Goal: Transaction & Acquisition: Register for event/course

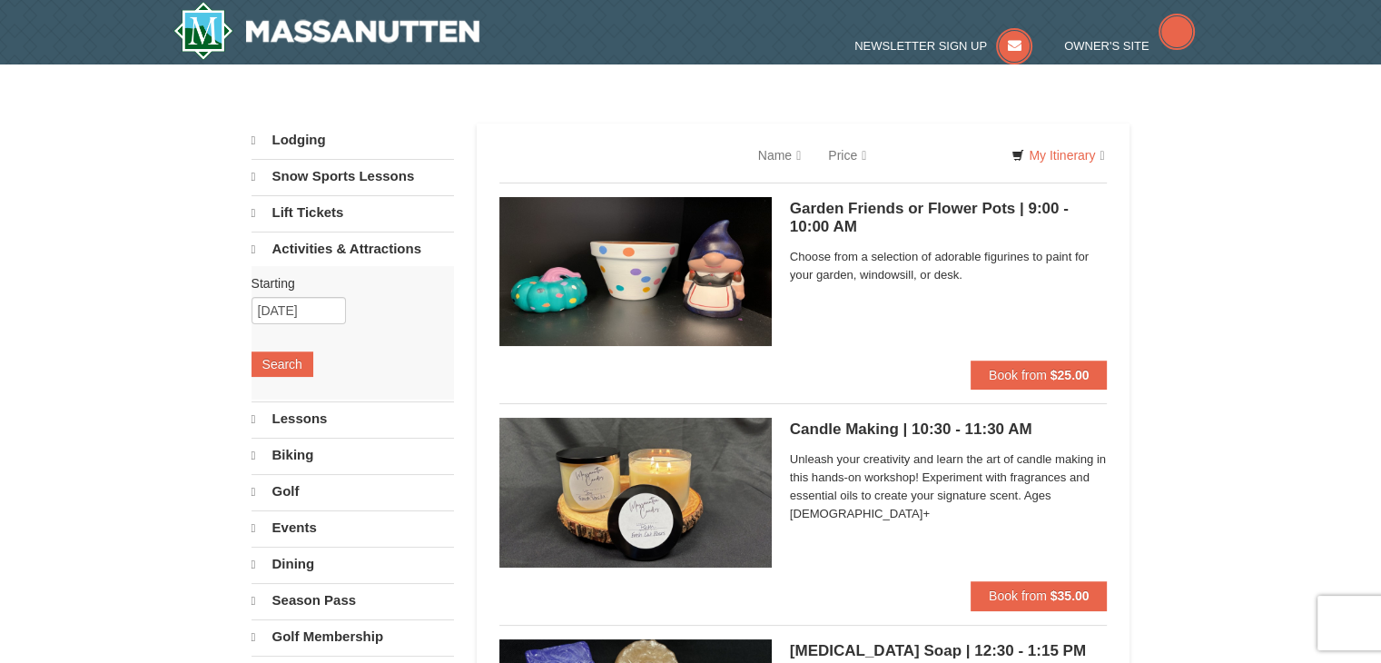
select select "10"
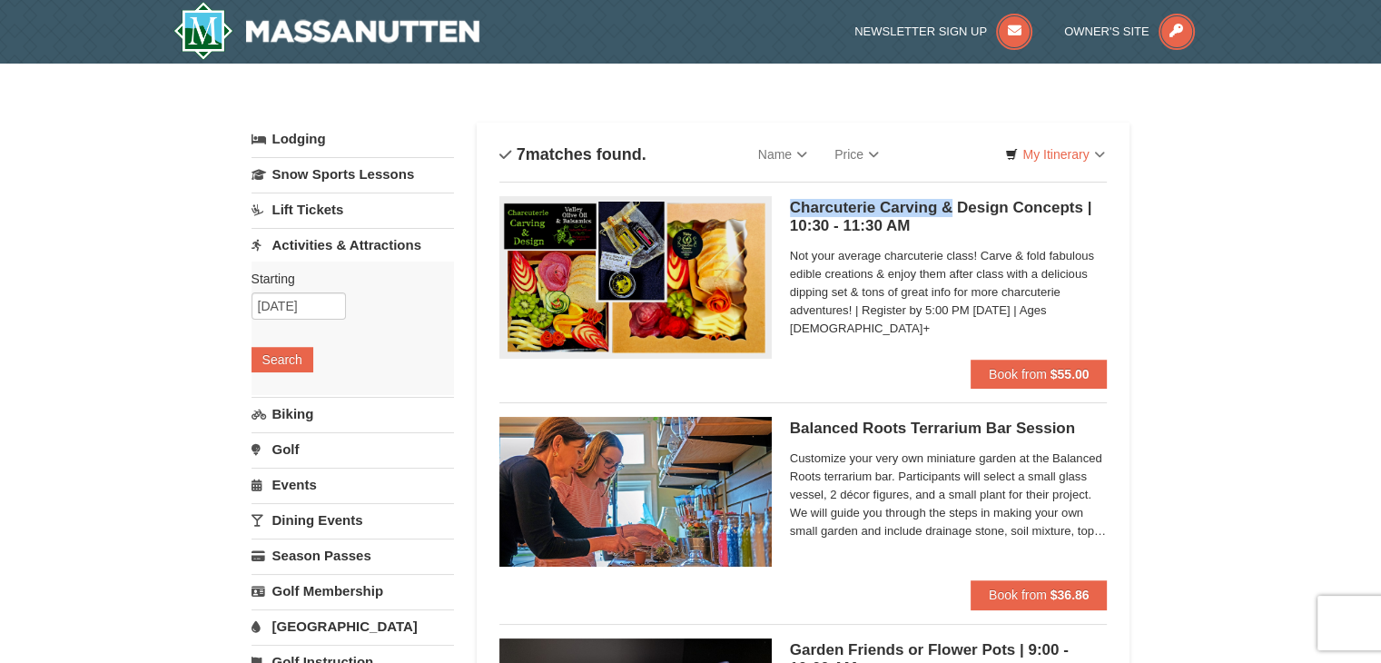
drag, startPoint x: 792, startPoint y: 201, endPoint x: 953, endPoint y: 212, distance: 162.0
click at [953, 212] on h5 "Charcuterie Carving & Design Concepts | 10:30 - 11:30 AM Massanutten Select Cla…" at bounding box center [949, 217] width 318 height 36
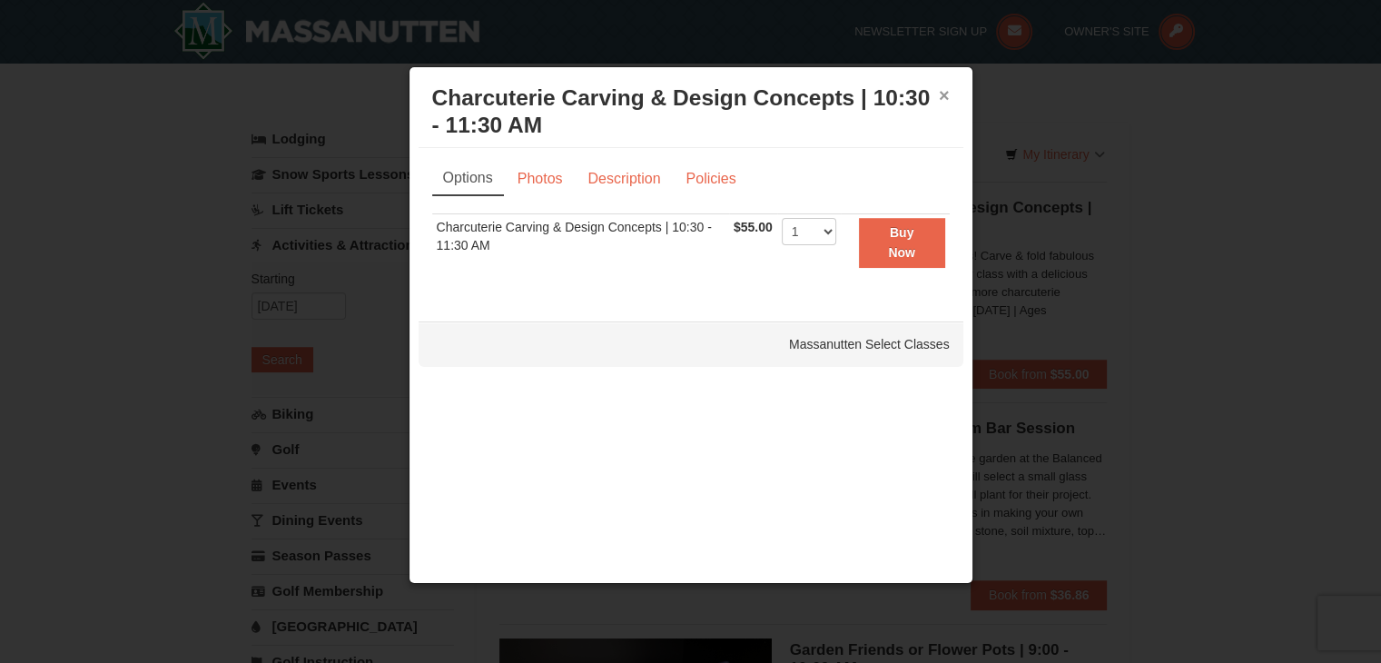
click at [945, 95] on button "×" at bounding box center [944, 95] width 11 height 18
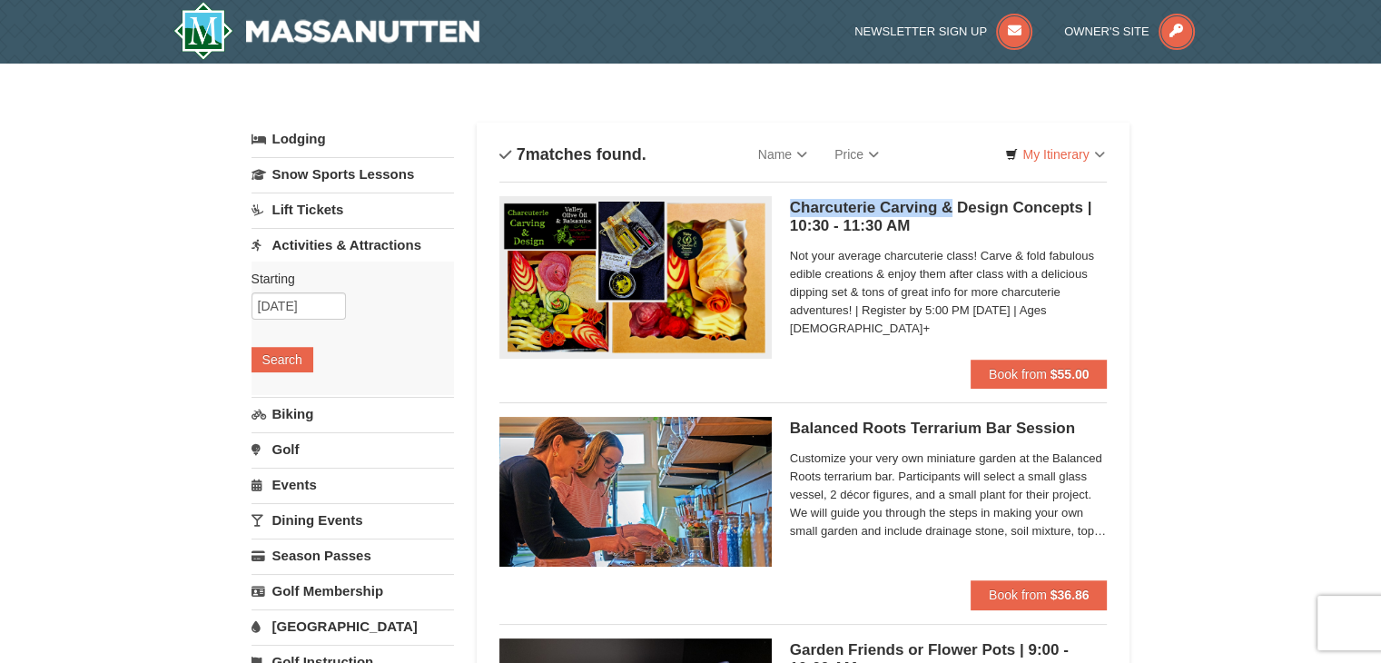
copy h5 "Charcuterie Carving &"
drag, startPoint x: 913, startPoint y: 426, endPoint x: 1009, endPoint y: 433, distance: 95.6
click at [1009, 433] on h5 "Balanced Roots Terrarium Bar Session Massanutten Select Classes" at bounding box center [949, 428] width 318 height 18
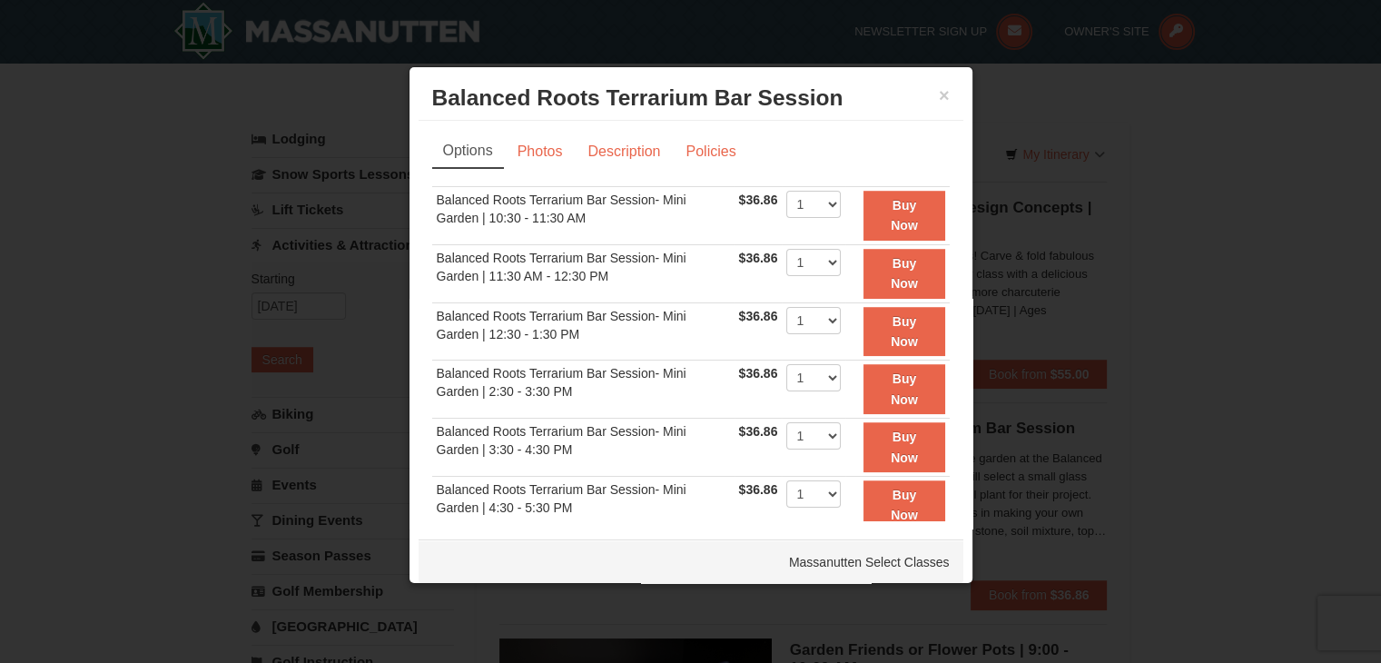
drag, startPoint x: 1009, startPoint y: 433, endPoint x: 997, endPoint y: 436, distance: 12.1
drag, startPoint x: 997, startPoint y: 436, endPoint x: 1165, endPoint y: 468, distance: 170.9
click at [1165, 468] on div at bounding box center [690, 331] width 1381 height 663
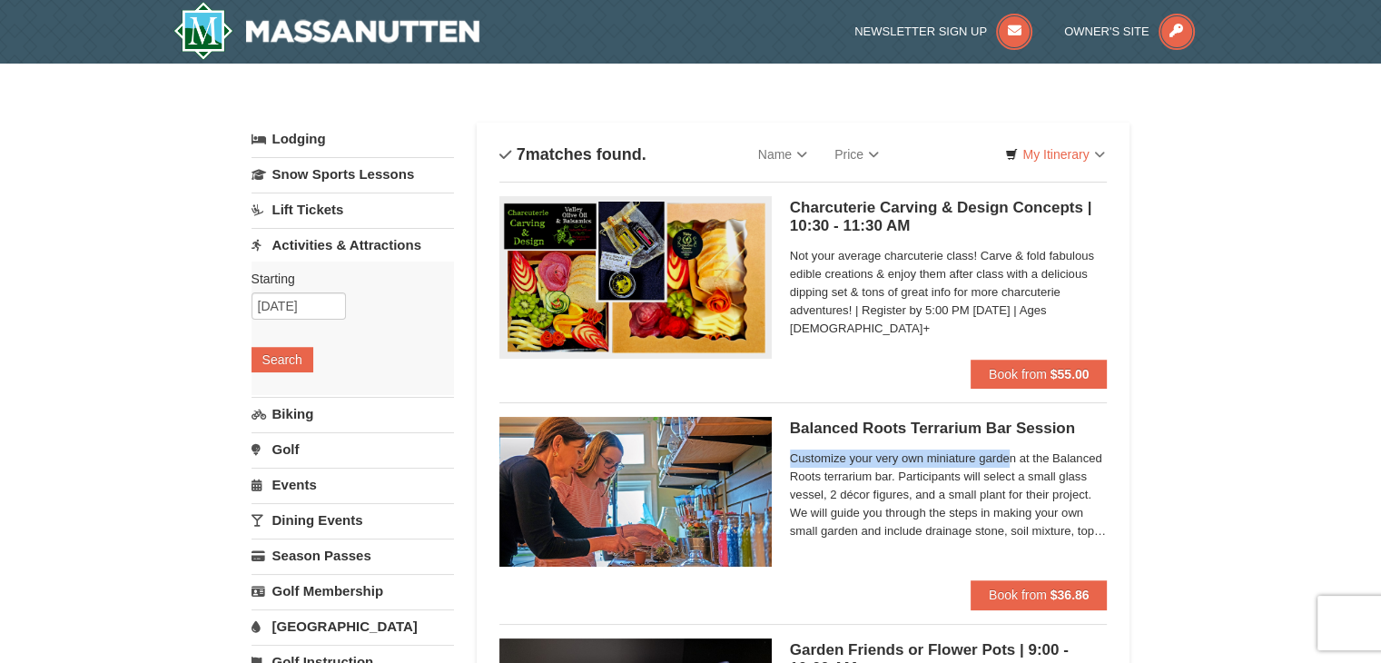
drag, startPoint x: 800, startPoint y: 458, endPoint x: 1010, endPoint y: 465, distance: 209.8
click at [1010, 465] on span "Customize your very own miniature garden at the Balanced Roots terrarium bar. P…" at bounding box center [949, 494] width 318 height 91
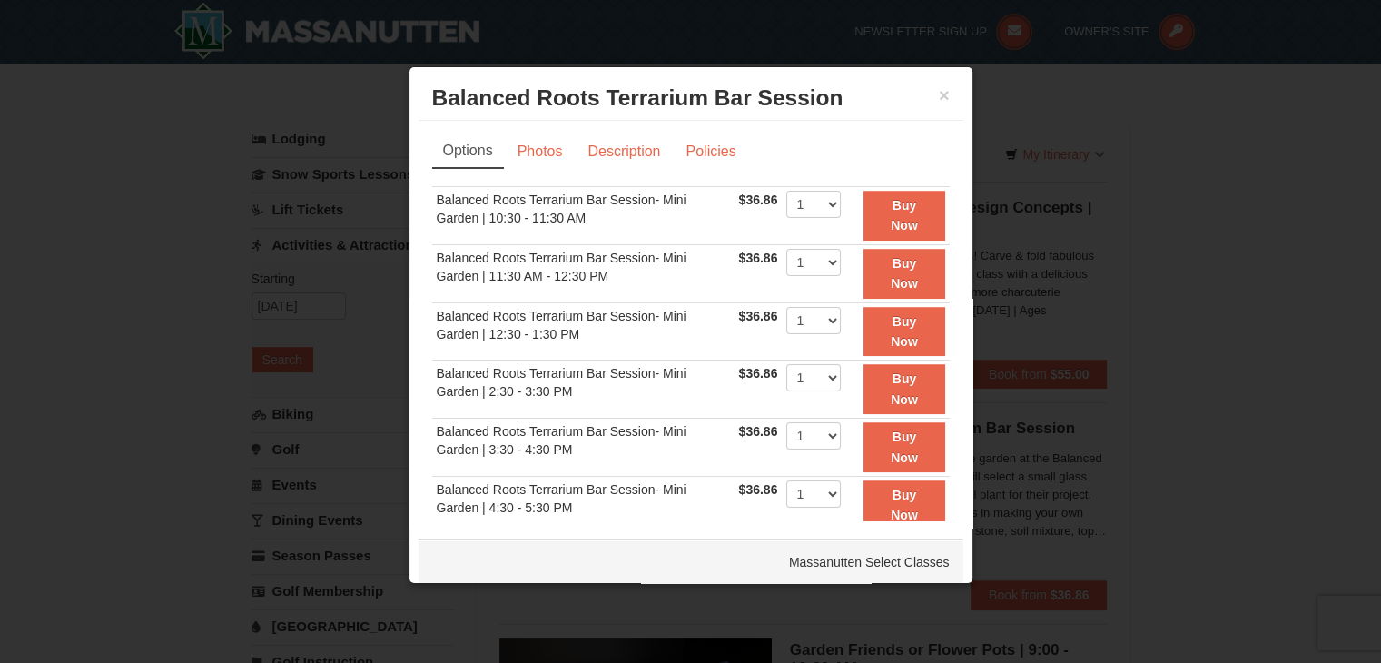
click at [922, 91] on h3 "Balanced Roots Terrarium Bar Session Massanutten Select Classes" at bounding box center [690, 97] width 517 height 27
drag, startPoint x: 931, startPoint y: 94, endPoint x: 960, endPoint y: 149, distance: 61.7
click at [939, 95] on button "×" at bounding box center [944, 95] width 11 height 18
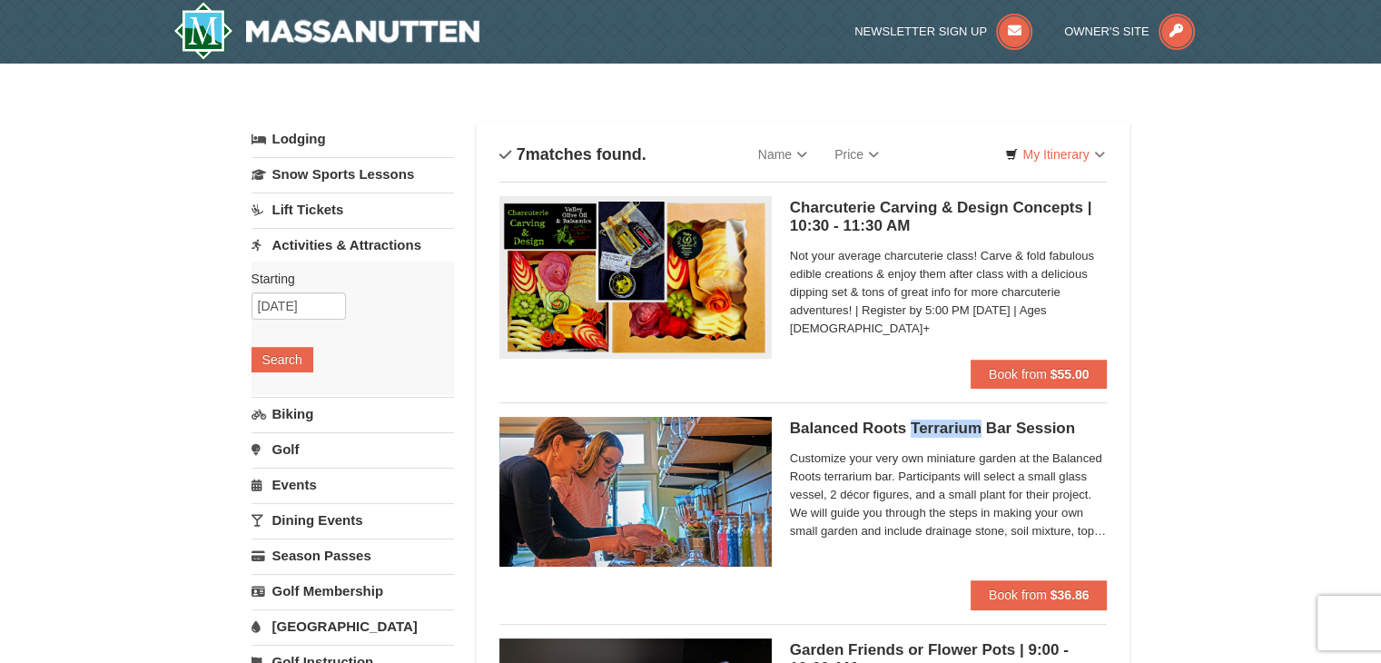
drag, startPoint x: 912, startPoint y: 427, endPoint x: 981, endPoint y: 429, distance: 69.0
click at [981, 429] on h5 "Balanced Roots Terrarium Bar Session Massanutten Select Classes" at bounding box center [949, 428] width 318 height 18
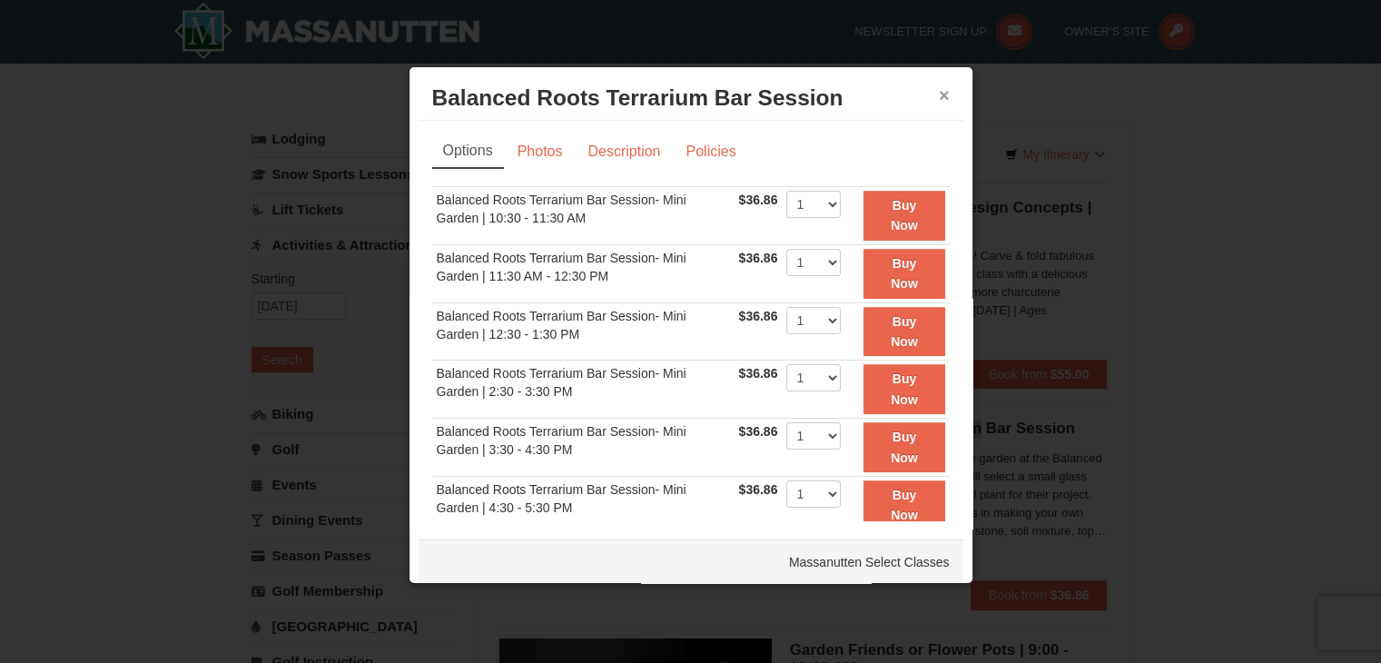
click at [939, 97] on button "×" at bounding box center [944, 95] width 11 height 18
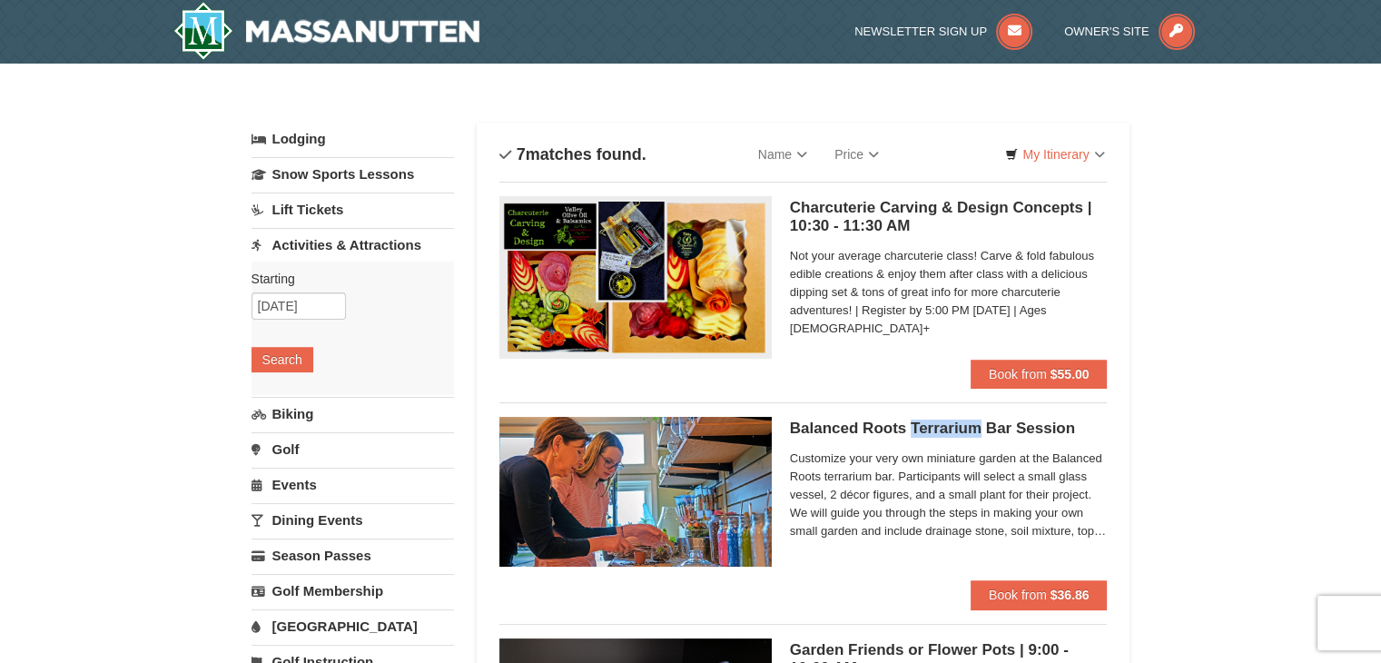
copy h5 "Terrarium"
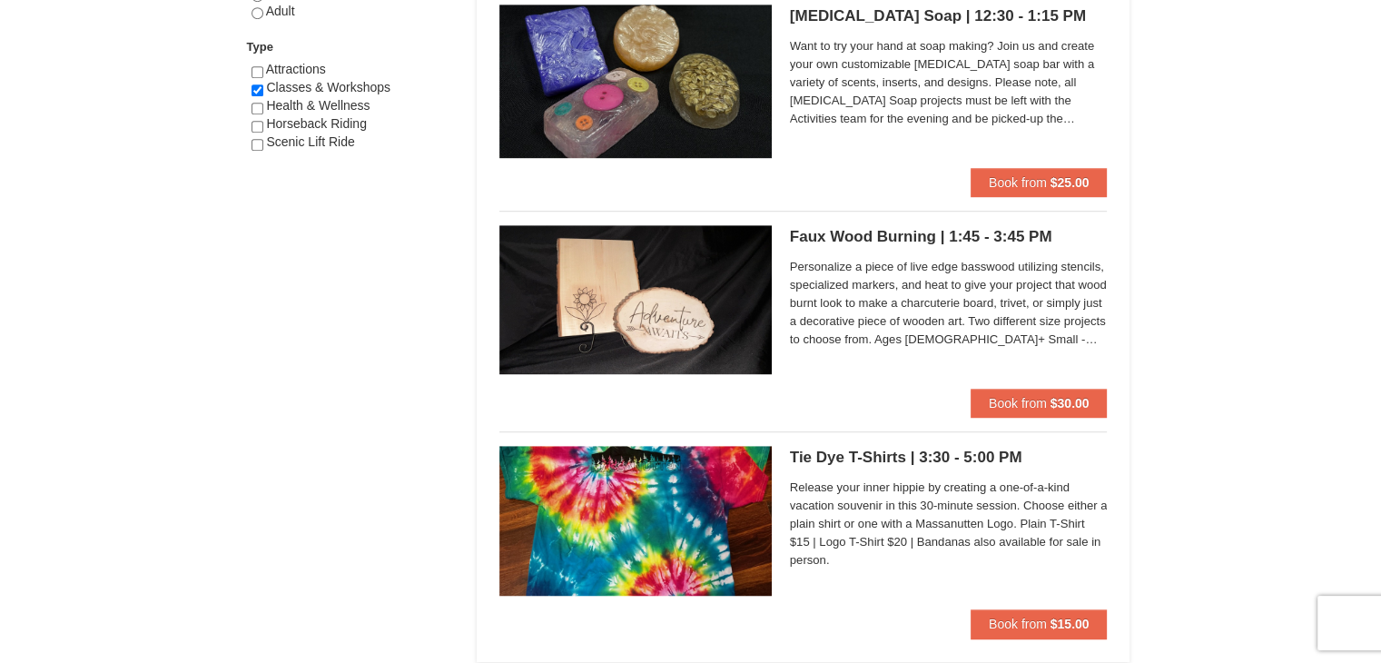
scroll to position [1180, 0]
